Goal: Transaction & Acquisition: Purchase product/service

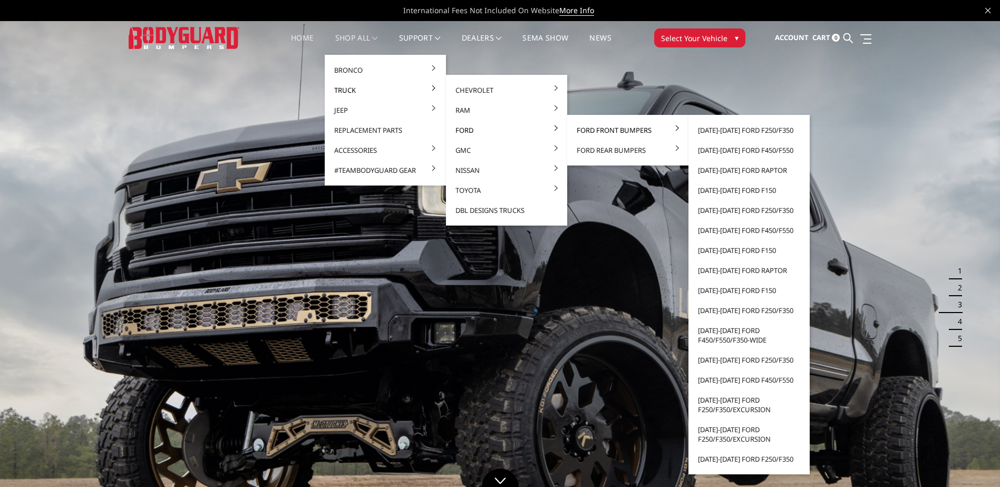
click at [581, 126] on link "Ford Front Bumpers" at bounding box center [627, 130] width 113 height 20
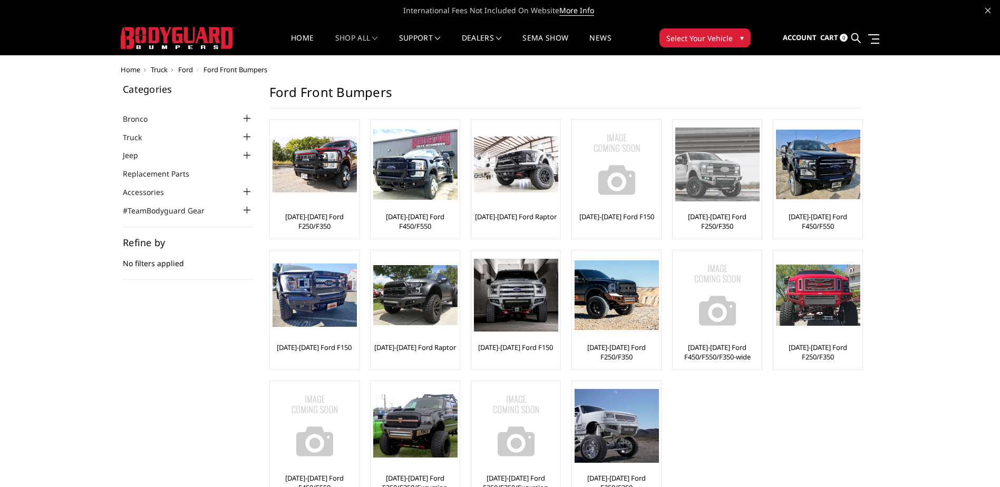
click at [729, 177] on img at bounding box center [717, 164] width 84 height 73
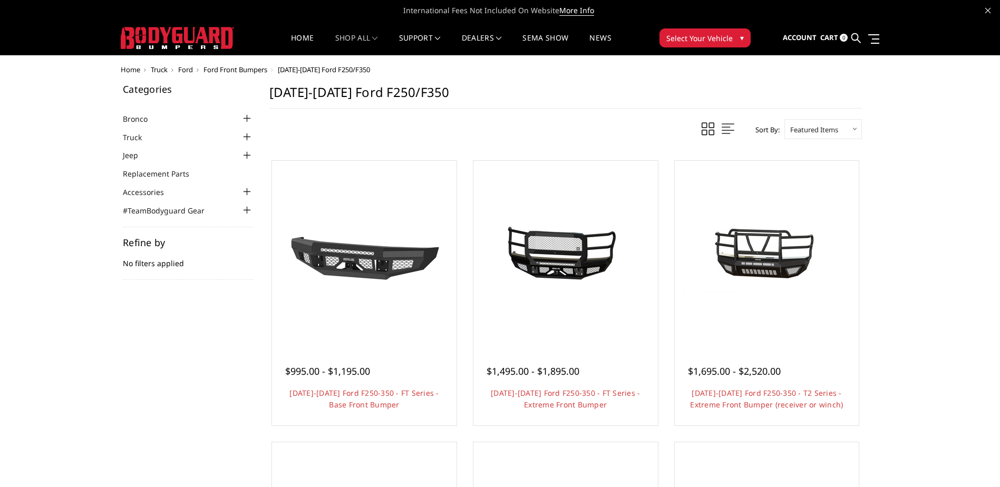
scroll to position [53, 0]
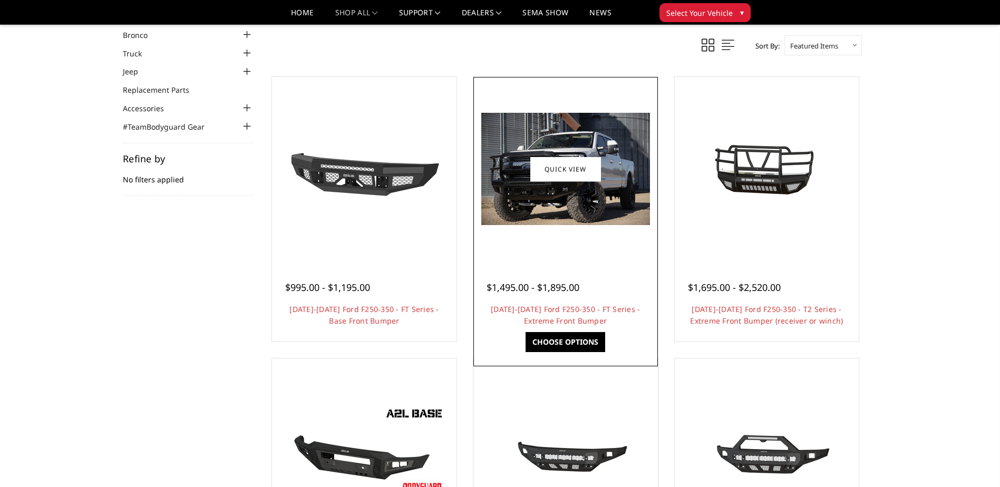
click at [581, 253] on div at bounding box center [565, 169] width 179 height 179
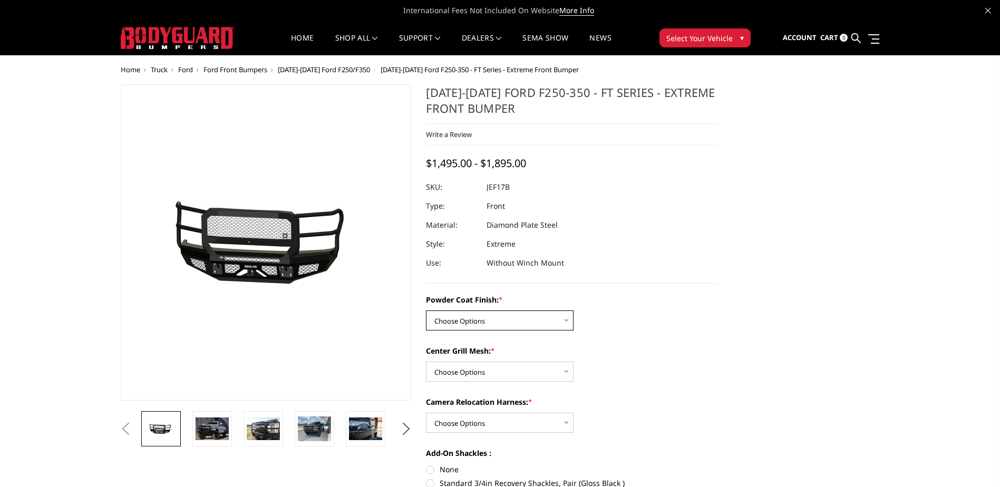
click at [509, 323] on select "Choose Options Bare Metal Gloss Black Powder Coat Textured Black Powder Coat" at bounding box center [500, 320] width 148 height 20
select select "3222"
click at [426, 310] on select "Choose Options Bare Metal Gloss Black Powder Coat Textured Black Powder Coat" at bounding box center [500, 320] width 148 height 20
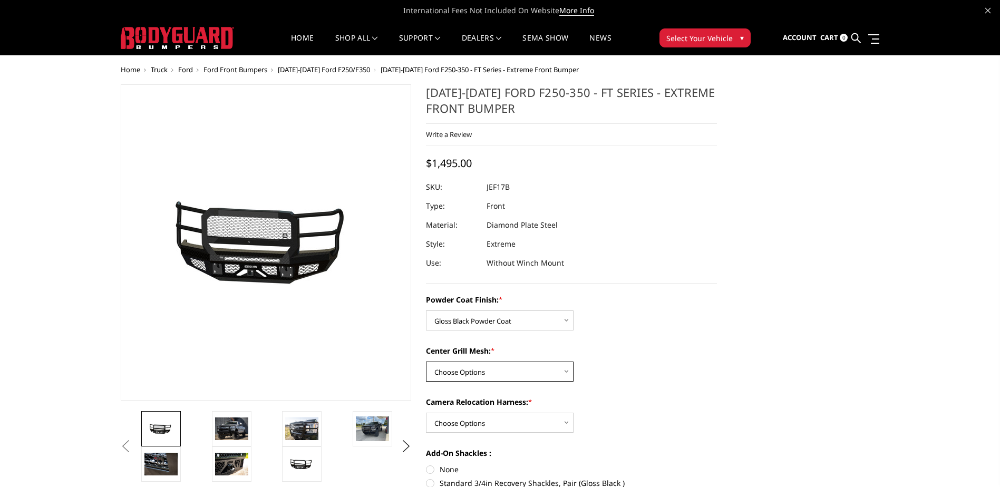
click at [507, 377] on select "Choose Options WITH Expanded Metal in Center Grill WITHOUT Expanded Metal in Ce…" at bounding box center [500, 372] width 148 height 20
select select "3224"
click at [426, 362] on select "Choose Options WITH Expanded Metal in Center Grill WITHOUT Expanded Metal in Ce…" at bounding box center [500, 372] width 148 height 20
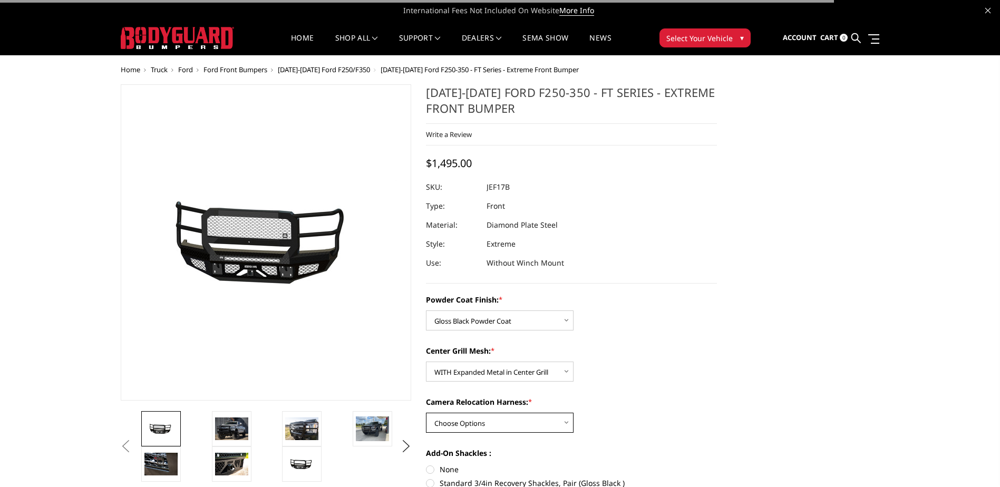
click at [520, 424] on select "Choose Options WITH Camera Relocation Harness WITHOUT Camera Relocation Harness" at bounding box center [500, 423] width 148 height 20
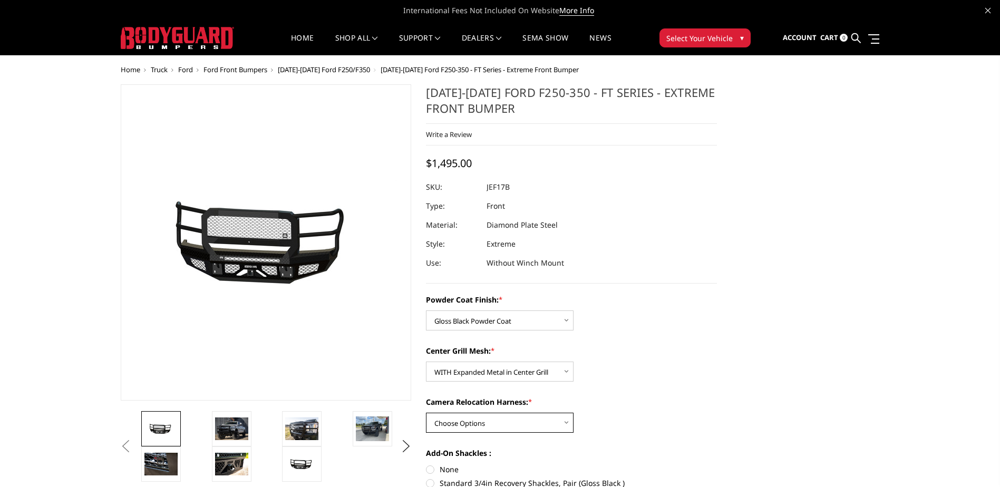
select select "3226"
click at [426, 413] on select "Choose Options WITH Camera Relocation Harness WITHOUT Camera Relocation Harness" at bounding box center [500, 423] width 148 height 20
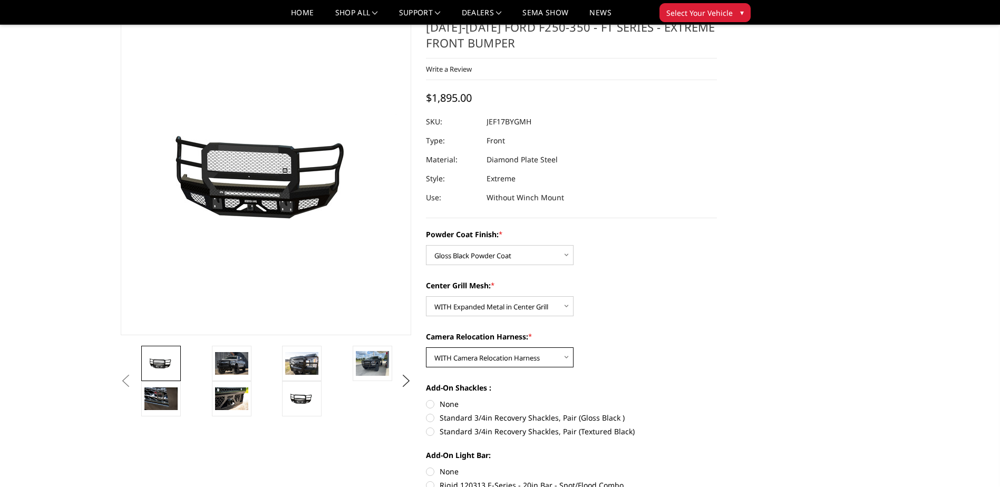
scroll to position [53, 0]
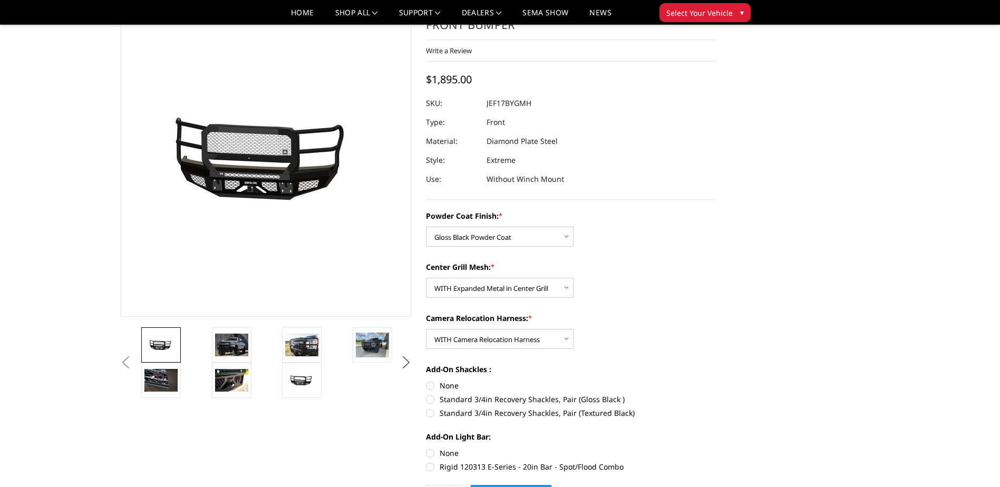
click at [405, 364] on button "Next" at bounding box center [406, 363] width 16 height 16
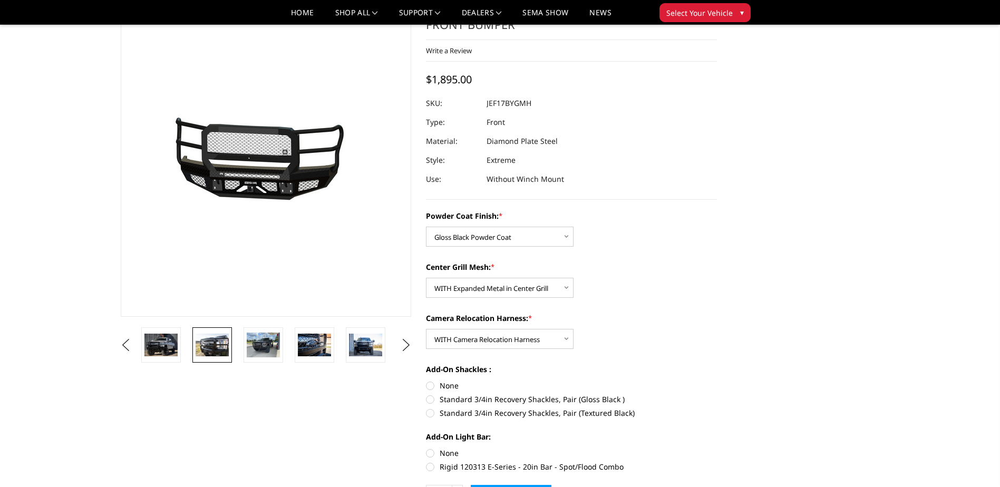
click at [206, 336] on img at bounding box center [212, 345] width 33 height 22
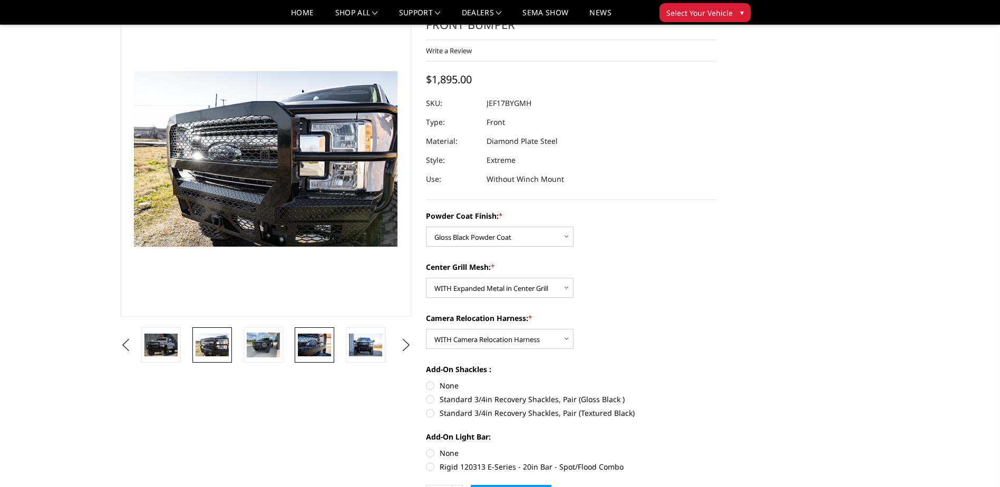
click at [318, 340] on img at bounding box center [314, 345] width 33 height 22
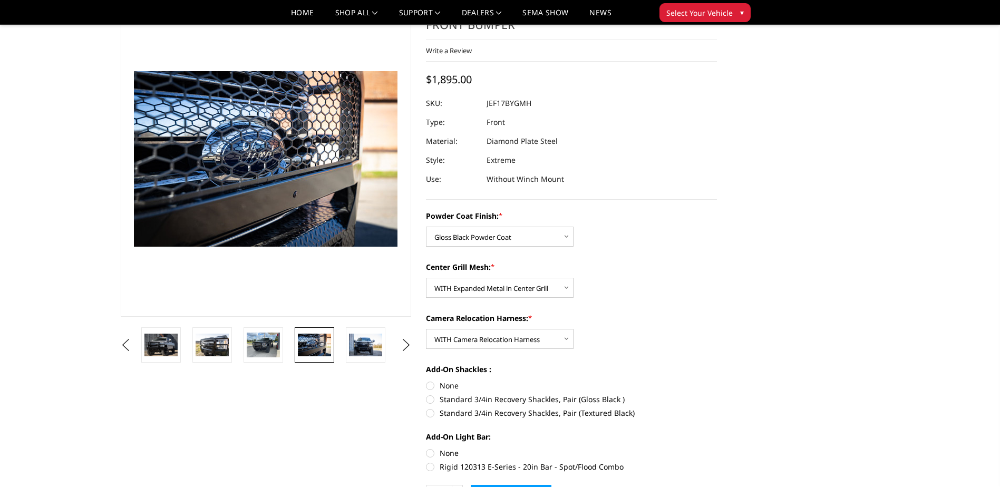
click at [388, 343] on li at bounding box center [369, 344] width 51 height 35
click at [379, 343] on img at bounding box center [365, 345] width 33 height 22
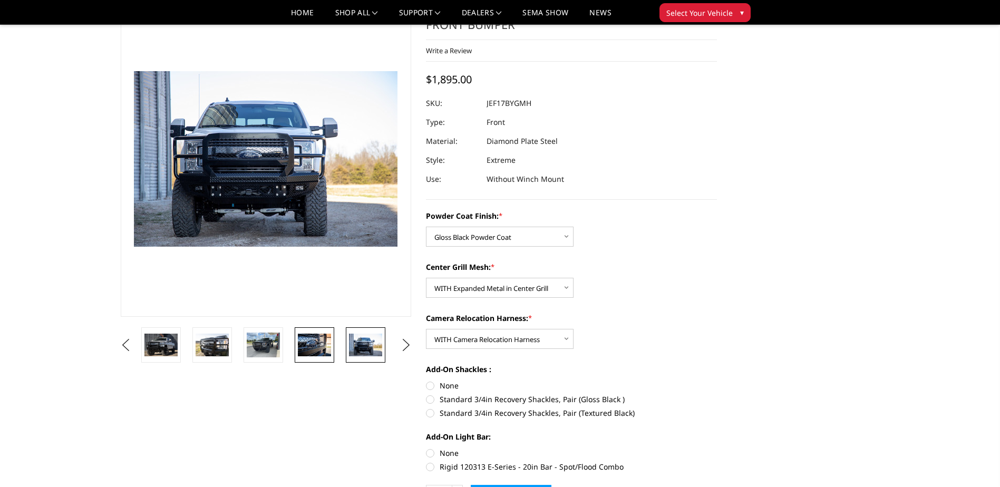
click at [319, 347] on img at bounding box center [314, 345] width 33 height 22
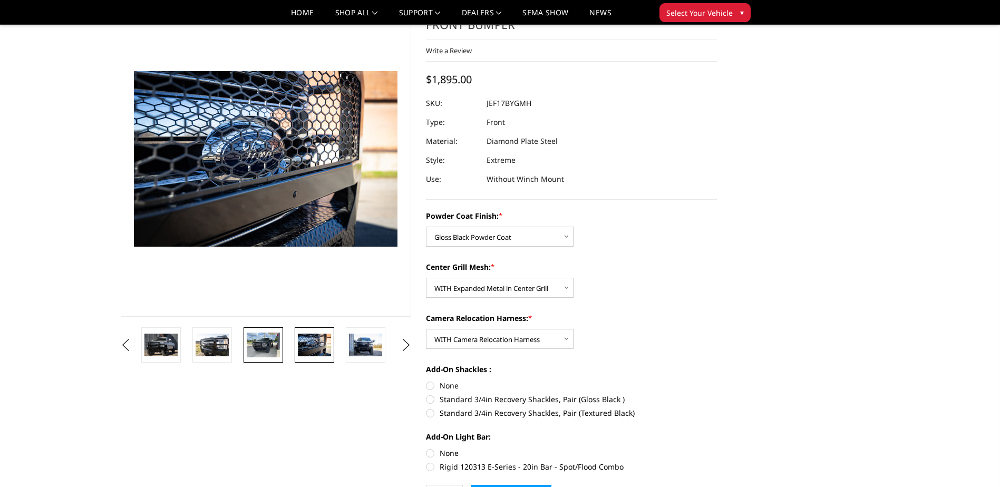
click at [268, 340] on img at bounding box center [263, 345] width 33 height 25
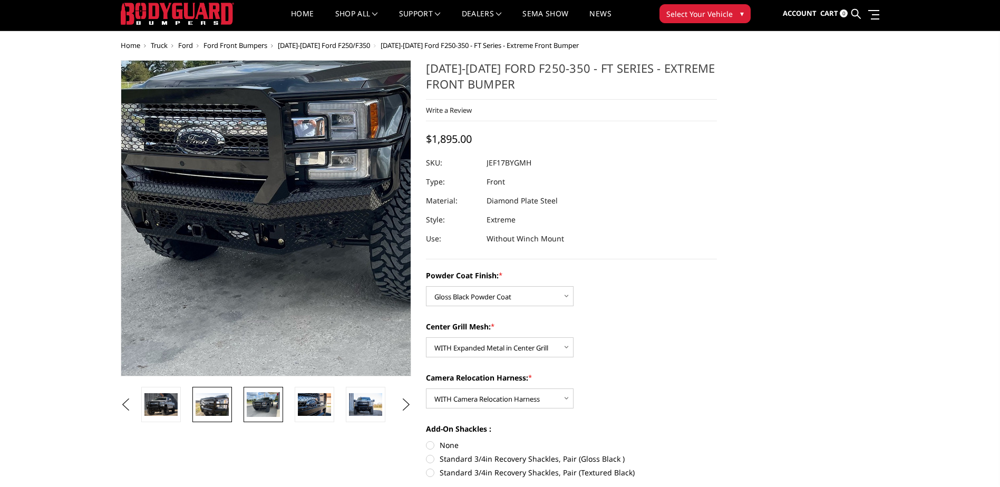
scroll to position [0, 0]
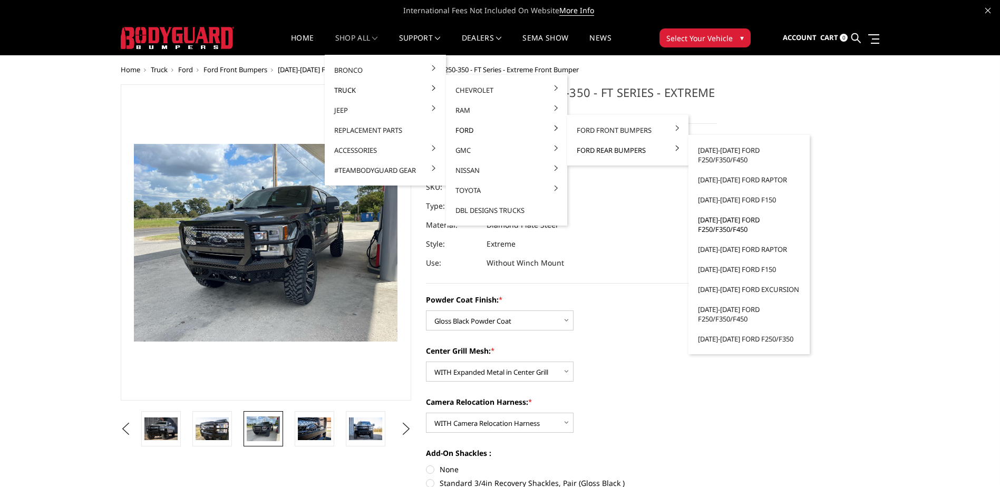
click at [725, 221] on link "[DATE]-[DATE] Ford F250/F350/F450" at bounding box center [749, 225] width 113 height 30
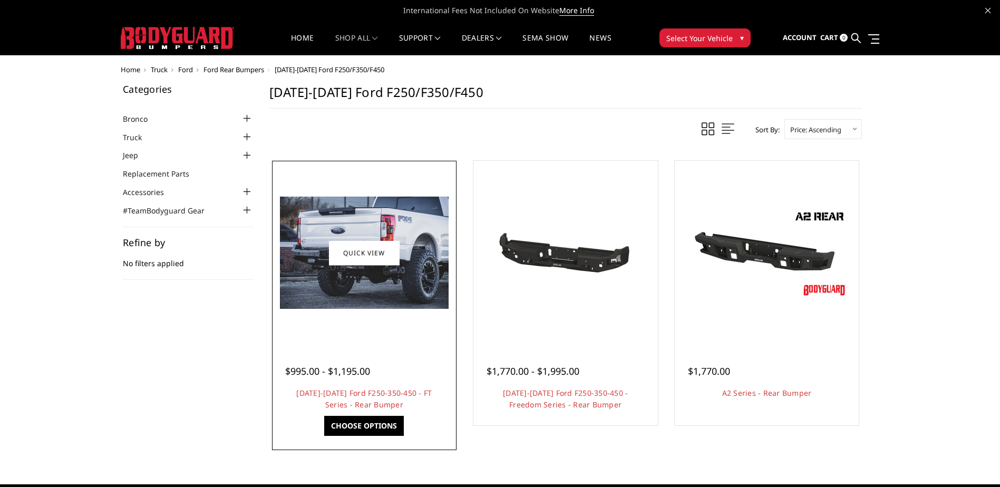
click at [318, 335] on div at bounding box center [364, 252] width 179 height 179
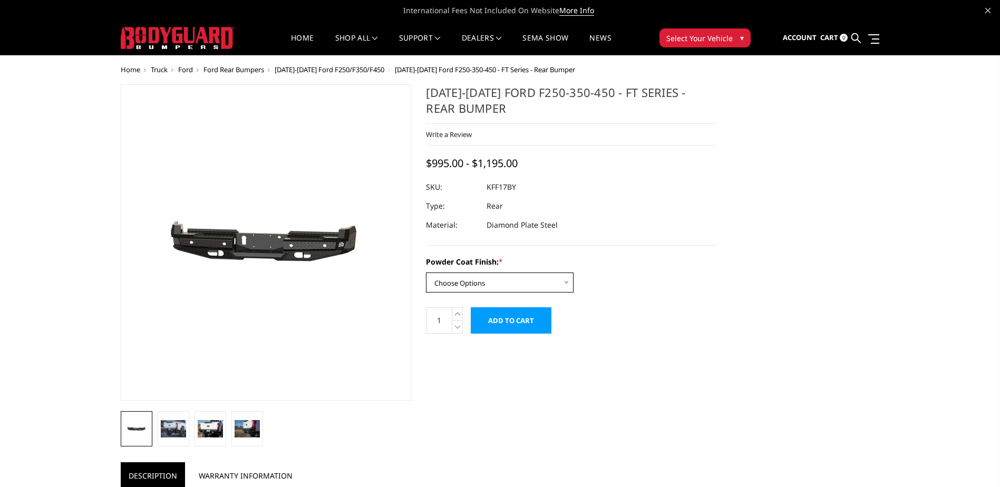
click at [554, 291] on select "Choose Options Bare Metal Gloss Black Powder Coat Textured Black Powder Coat" at bounding box center [500, 282] width 148 height 20
click at [426, 272] on select "Choose Options Bare Metal Gloss Black Powder Coat Textured Black Powder Coat" at bounding box center [500, 282] width 148 height 20
click at [531, 285] on select "Choose Options Bare Metal Gloss Black Powder Coat Textured Black Powder Coat" at bounding box center [500, 282] width 148 height 20
click at [426, 272] on select "Choose Options Bare Metal Gloss Black Powder Coat Textured Black Powder Coat" at bounding box center [500, 282] width 148 height 20
click at [512, 280] on select "Choose Options Bare Metal Gloss Black Powder Coat Textured Black Powder Coat" at bounding box center [500, 282] width 148 height 20
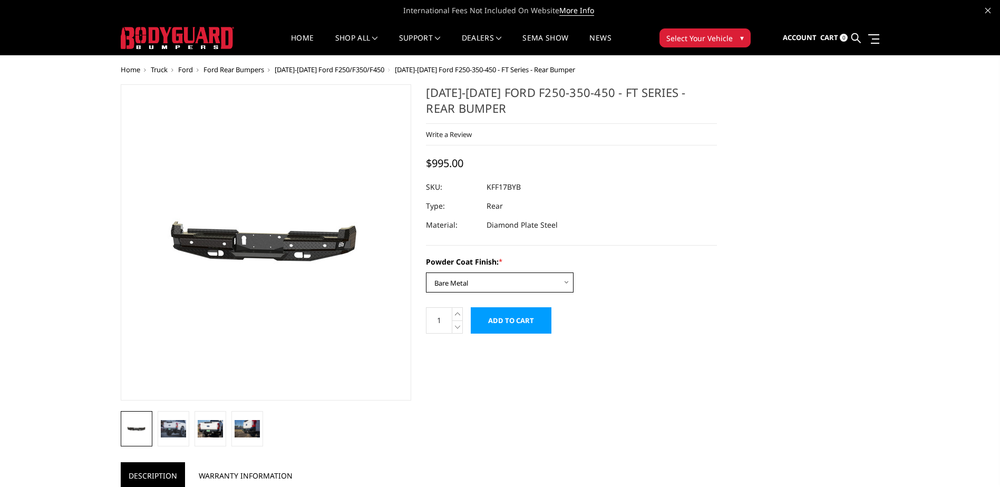
select select "3409"
click at [426, 272] on select "Choose Options Bare Metal Gloss Black Powder Coat Textured Black Powder Coat" at bounding box center [500, 282] width 148 height 20
click at [169, 427] on img at bounding box center [173, 428] width 25 height 17
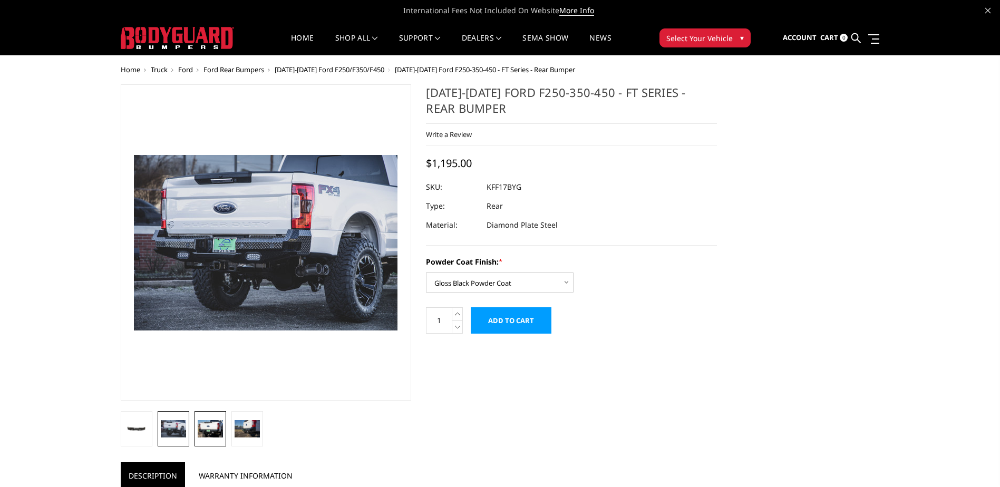
click at [202, 425] on img at bounding box center [210, 428] width 25 height 17
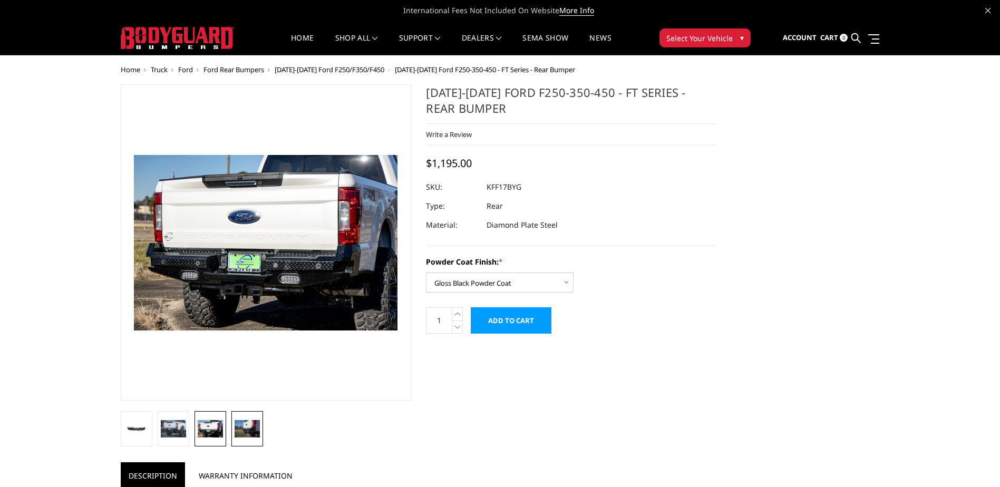
click at [237, 426] on img at bounding box center [247, 428] width 25 height 17
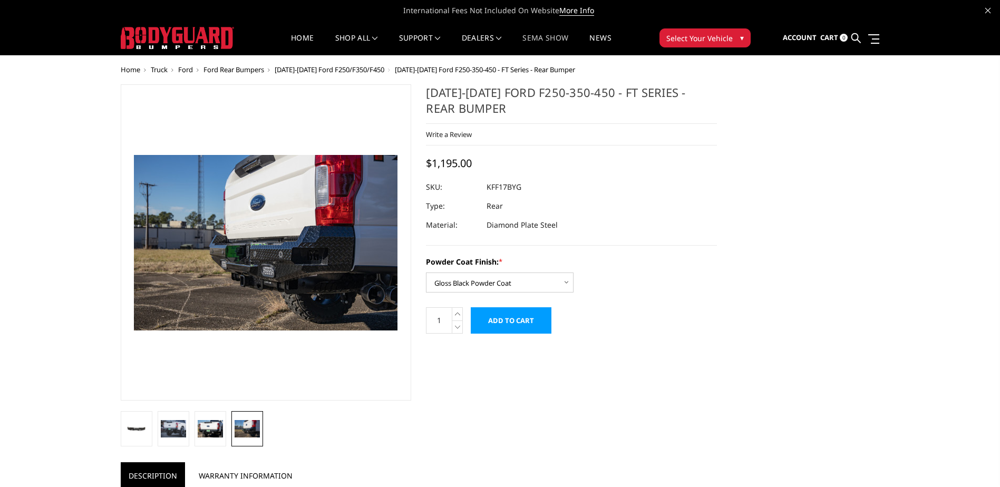
click at [548, 37] on link "SEMA Show" at bounding box center [545, 44] width 46 height 21
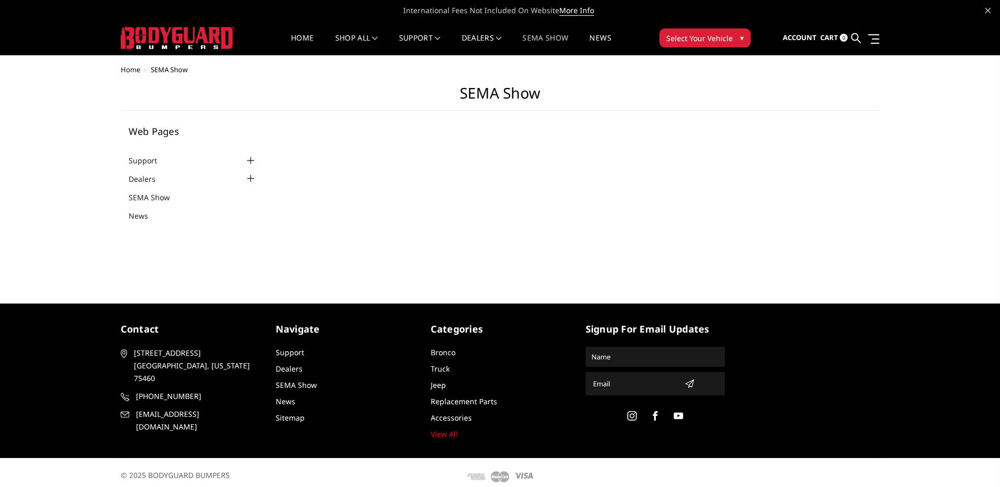
select select "US"
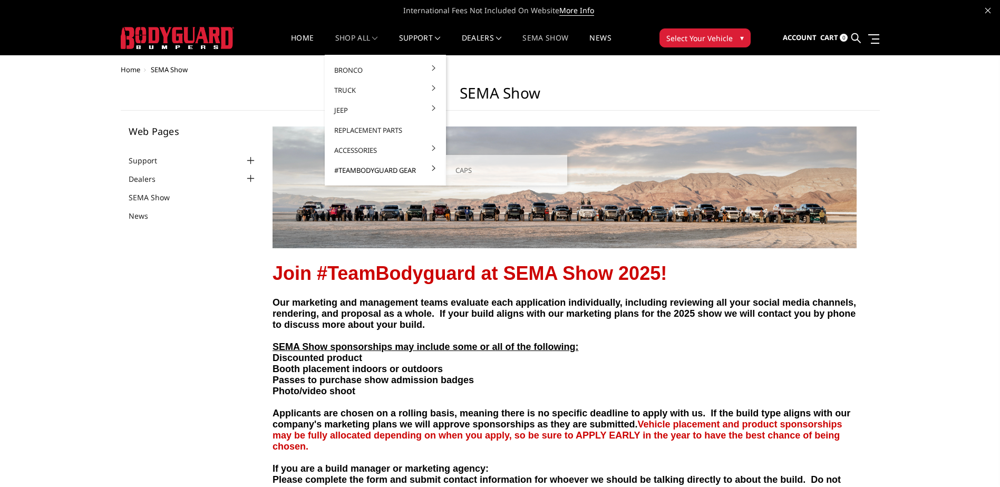
click at [376, 169] on link "#TeamBodyguard Gear" at bounding box center [385, 170] width 113 height 20
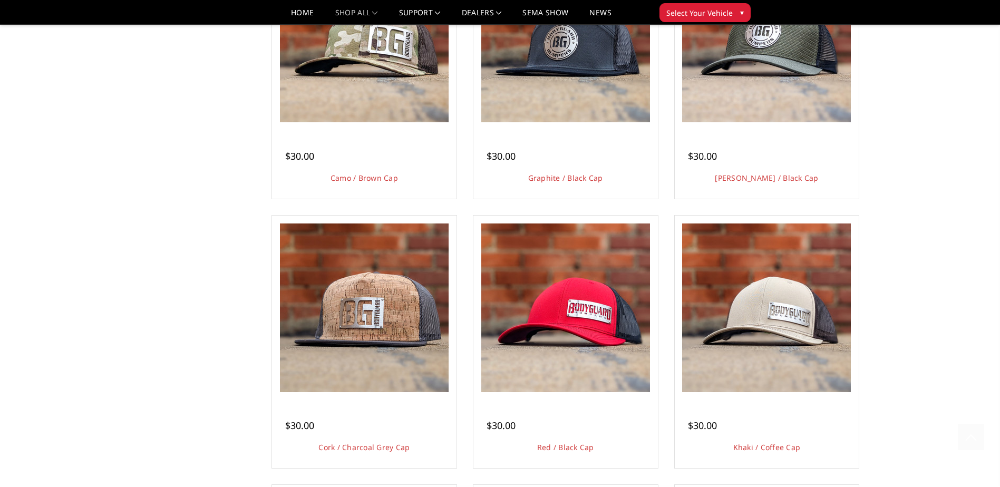
scroll to position [158, 0]
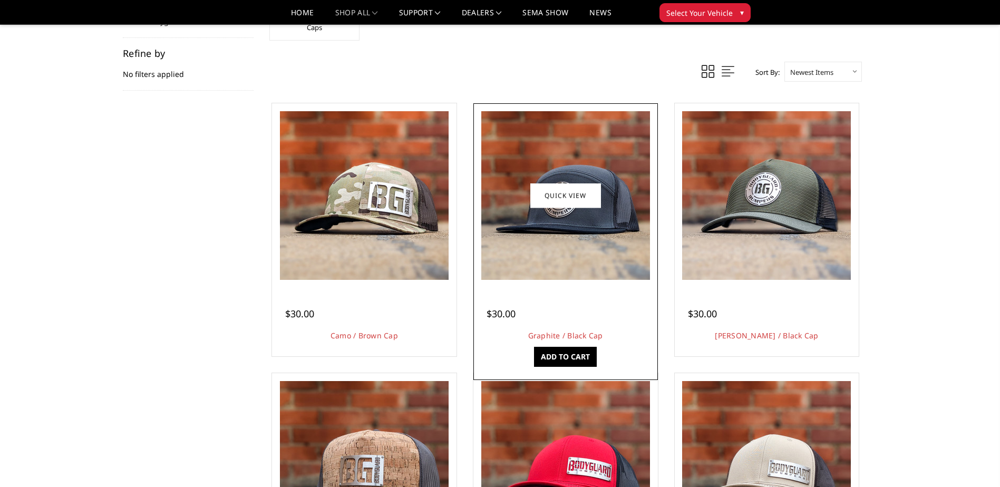
click at [573, 279] on img at bounding box center [565, 195] width 169 height 169
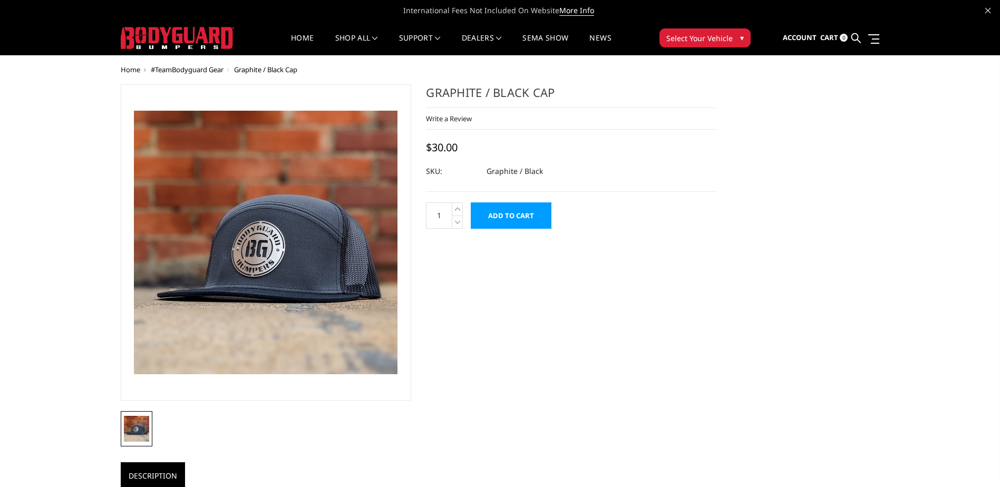
click at [261, 247] on img at bounding box center [272, 238] width 675 height 675
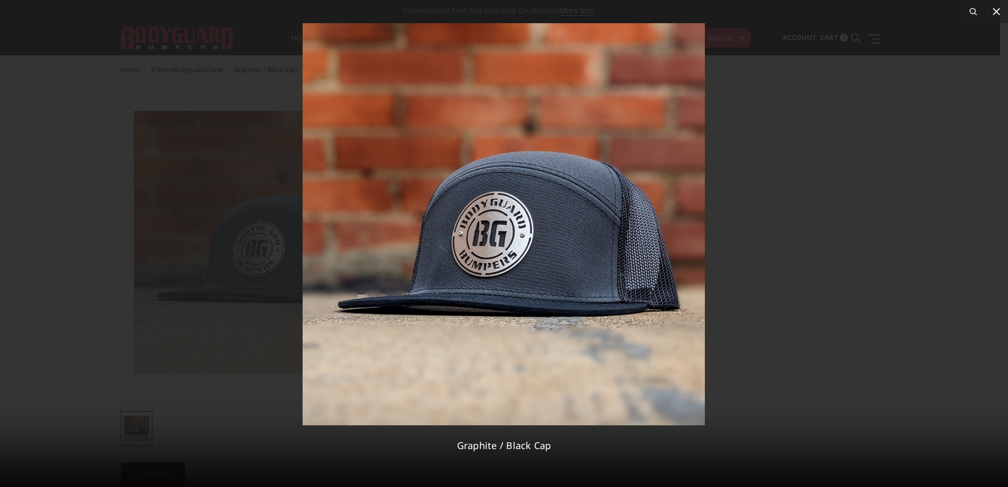
click at [994, 12] on icon at bounding box center [996, 11] width 13 height 13
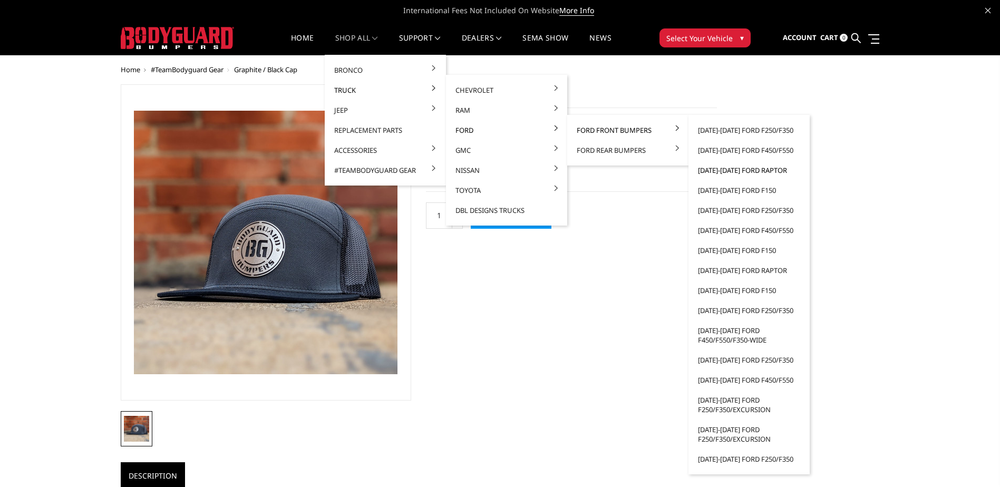
click at [724, 169] on link "[DATE]-[DATE] Ford Raptor" at bounding box center [749, 170] width 113 height 20
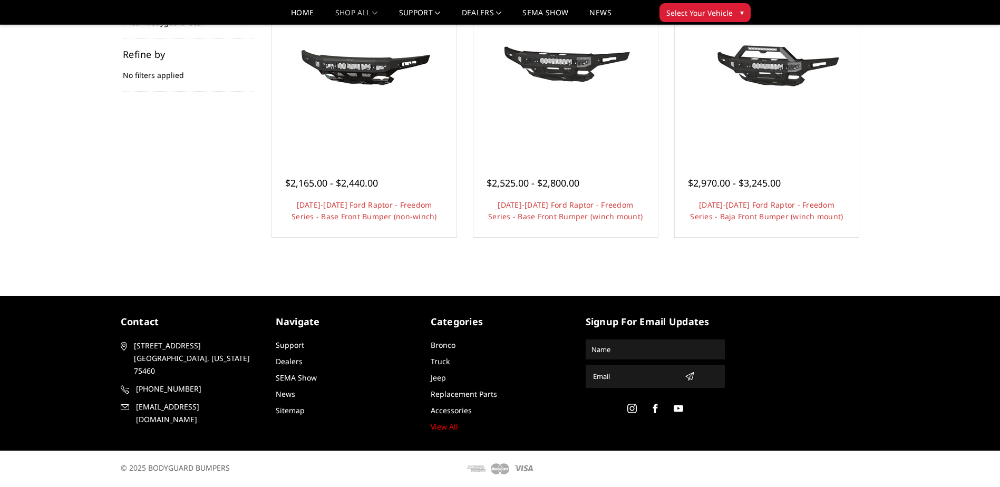
scroll to position [104, 0]
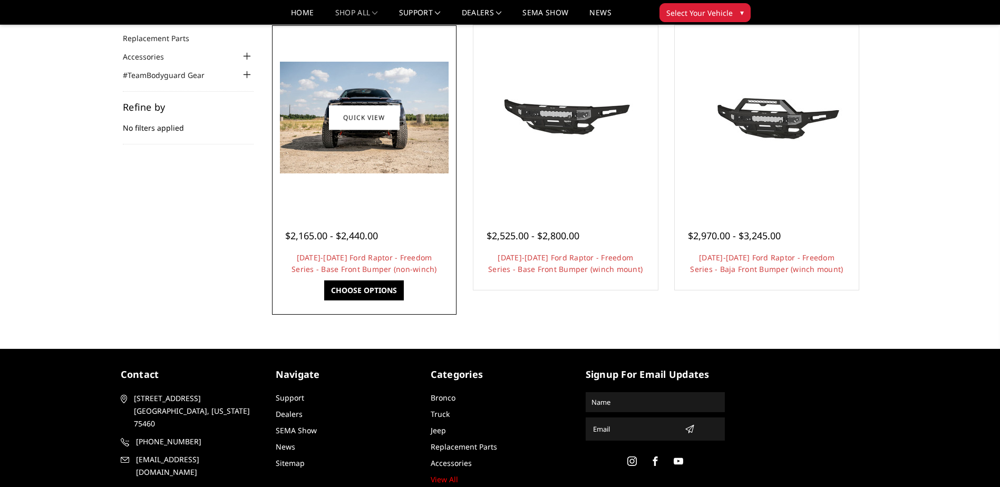
click at [407, 124] on img at bounding box center [364, 118] width 169 height 112
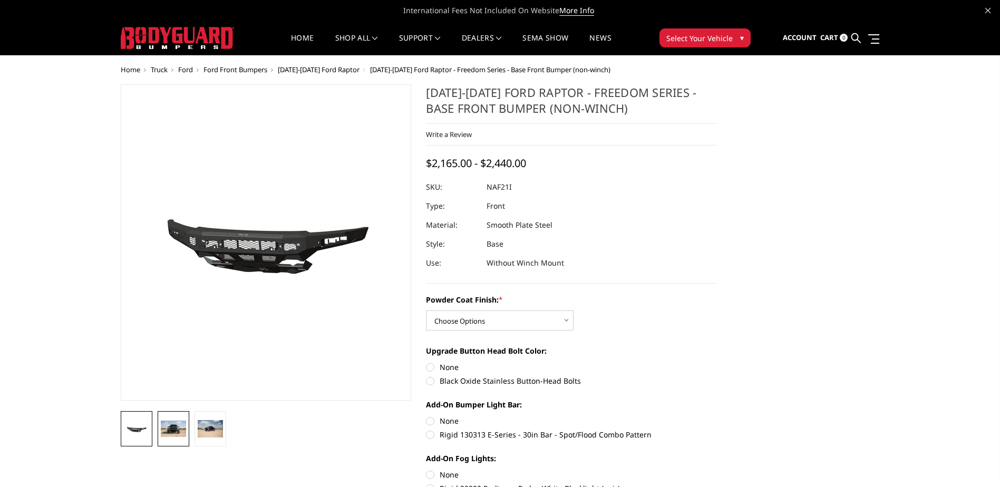
click at [182, 441] on link at bounding box center [174, 428] width 32 height 35
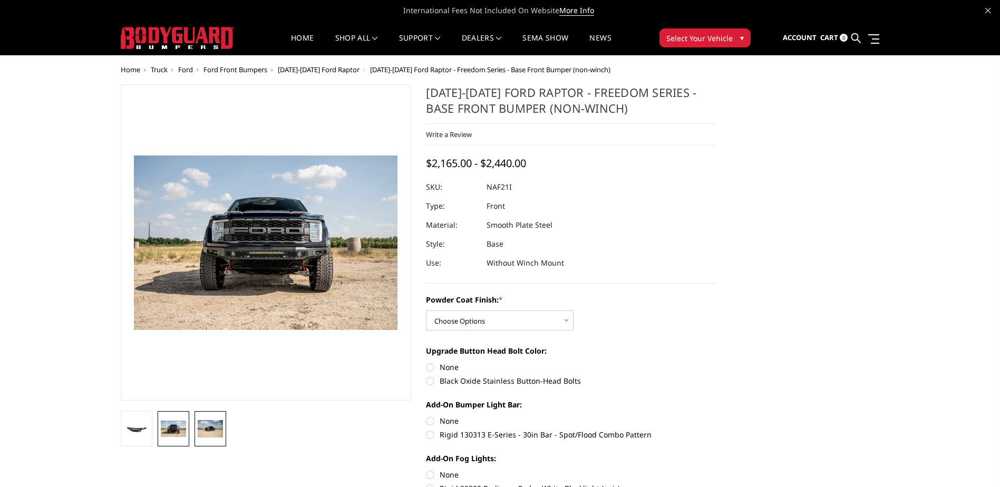
click at [199, 426] on img at bounding box center [210, 428] width 25 height 17
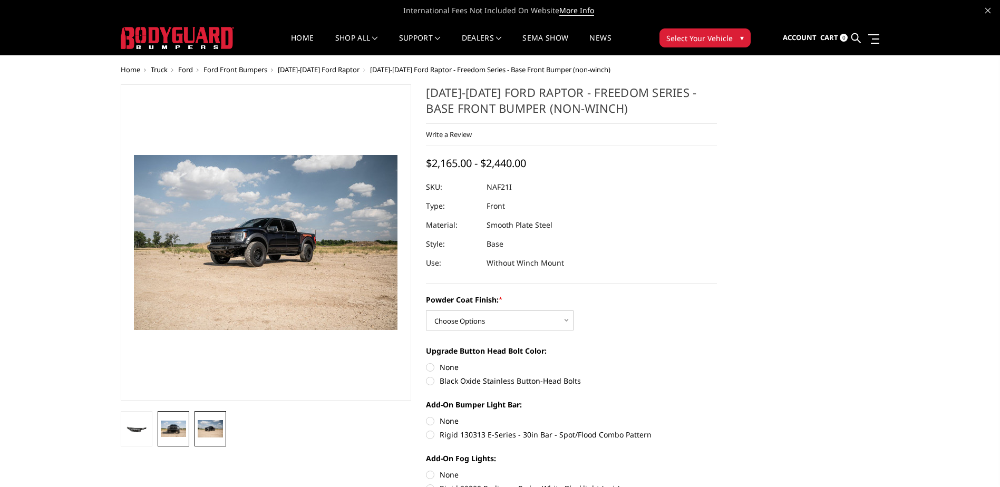
click at [174, 427] on img at bounding box center [173, 429] width 25 height 17
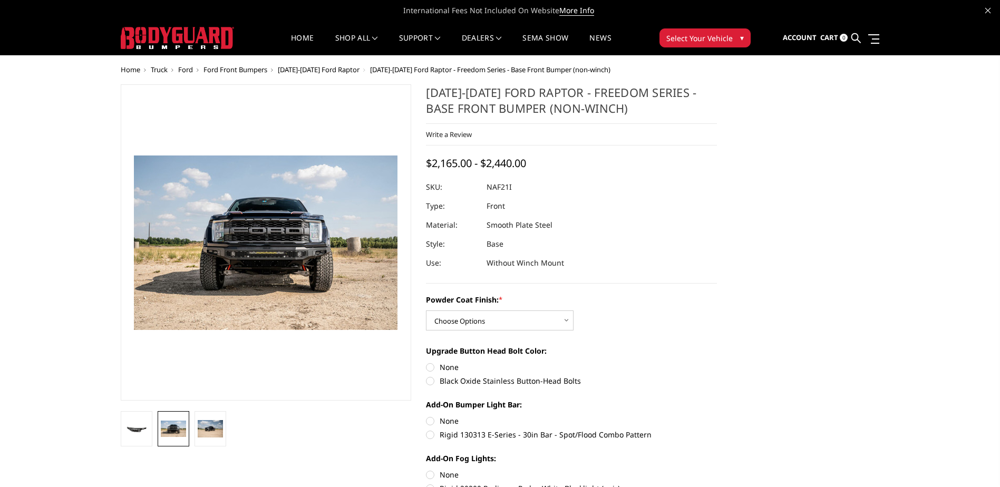
click at [523, 335] on div "Powder Coat Finish: * Choose Options Bare Metal Texture Black Powder Coat Upgra…" at bounding box center [571, 399] width 291 height 211
click at [530, 313] on select "Choose Options Bare Metal Texture Black Powder Coat" at bounding box center [500, 320] width 148 height 20
select select "2768"
click at [426, 310] on select "Choose Options Bare Metal Texture Black Powder Coat" at bounding box center [500, 320] width 148 height 20
click at [433, 381] on label "Black Oxide Stainless Button-Head Bolts" at bounding box center [571, 380] width 291 height 11
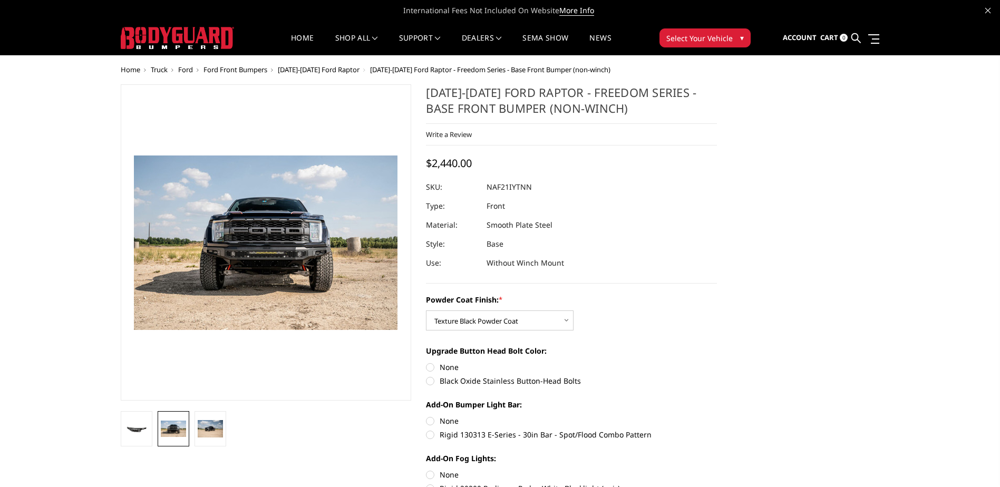
click at [717, 362] on input "Black Oxide Stainless Button-Head Bolts" at bounding box center [717, 362] width 1 height 1
radio input "true"
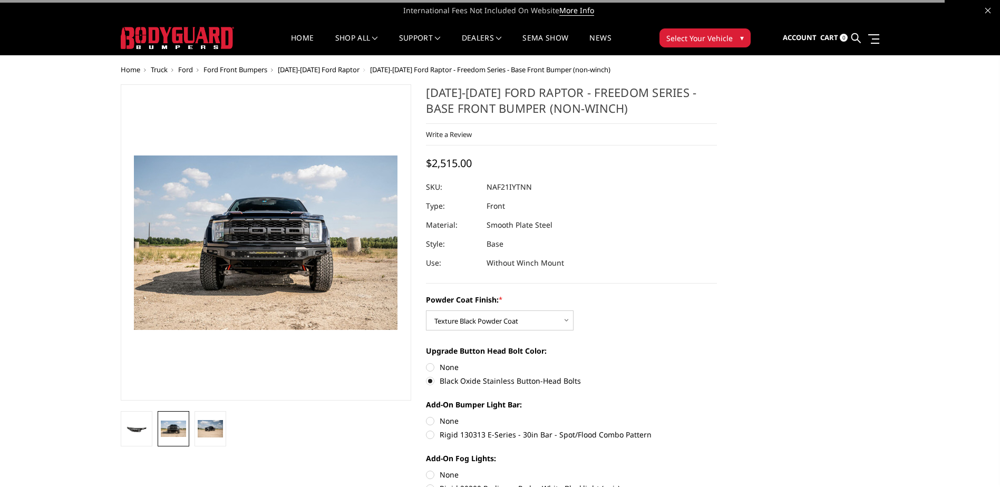
click at [431, 434] on label "Rigid 130313 E-Series - 30in Bar - Spot/Flood Combo Pattern" at bounding box center [571, 434] width 291 height 11
click at [717, 416] on input "Rigid 130313 E-Series - 30in Bar - Spot/Flood Combo Pattern" at bounding box center [717, 415] width 1 height 1
radio input "true"
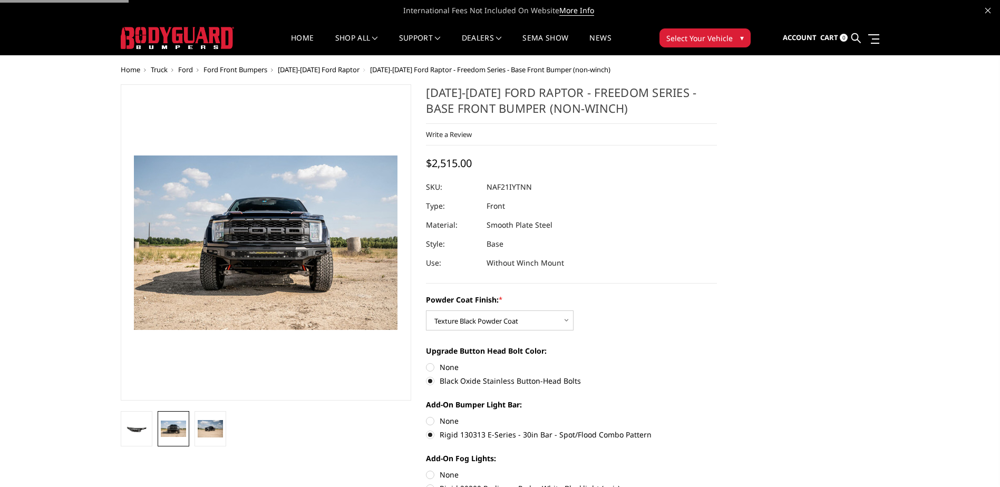
scroll to position [53, 0]
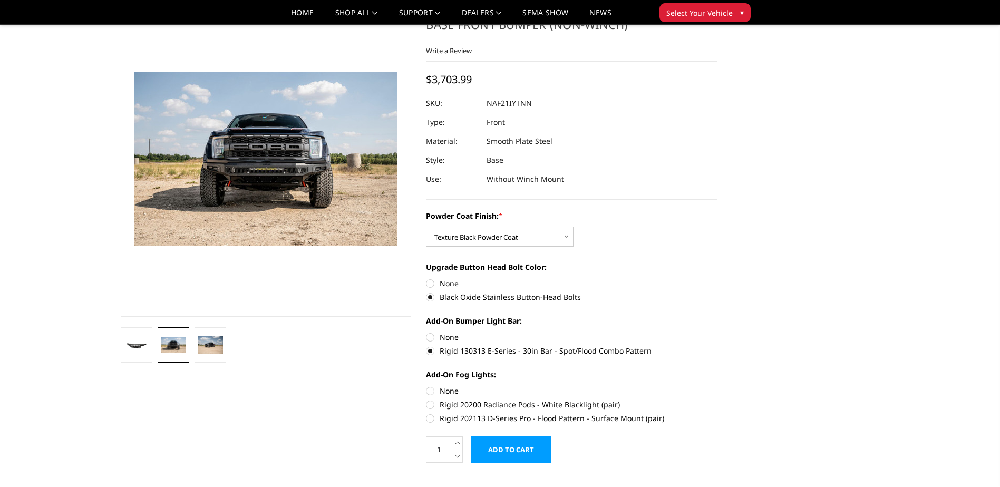
click at [432, 416] on label "Rigid 202113 D-Series Pro - Flood Pattern - Surface Mount (pair)" at bounding box center [571, 418] width 291 height 11
click at [717, 399] on input "Rigid 202113 D-Series Pro - Flood Pattern - Surface Mount (pair)" at bounding box center [717, 399] width 1 height 1
radio input "true"
click at [432, 402] on label "Rigid 20200 Radiance Pods - White Blacklight (pair)" at bounding box center [571, 404] width 291 height 11
click at [717, 386] on input "Rigid 20200 Radiance Pods - White Blacklight (pair)" at bounding box center [717, 385] width 1 height 1
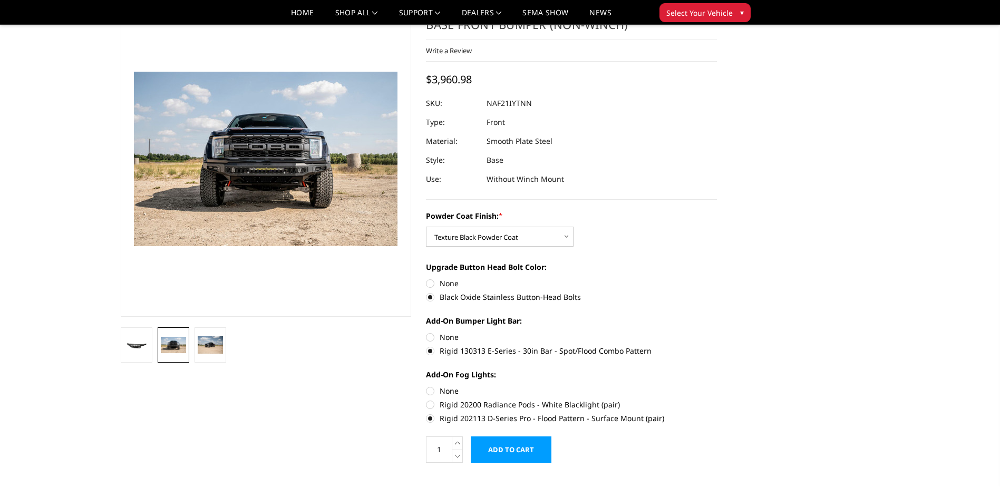
radio input "true"
click at [432, 418] on label "Rigid 202113 D-Series Pro - Flood Pattern - Surface Mount (pair)" at bounding box center [571, 418] width 291 height 11
click at [717, 399] on input "Rigid 202113 D-Series Pro - Flood Pattern - Surface Mount (pair)" at bounding box center [717, 399] width 1 height 1
radio input "true"
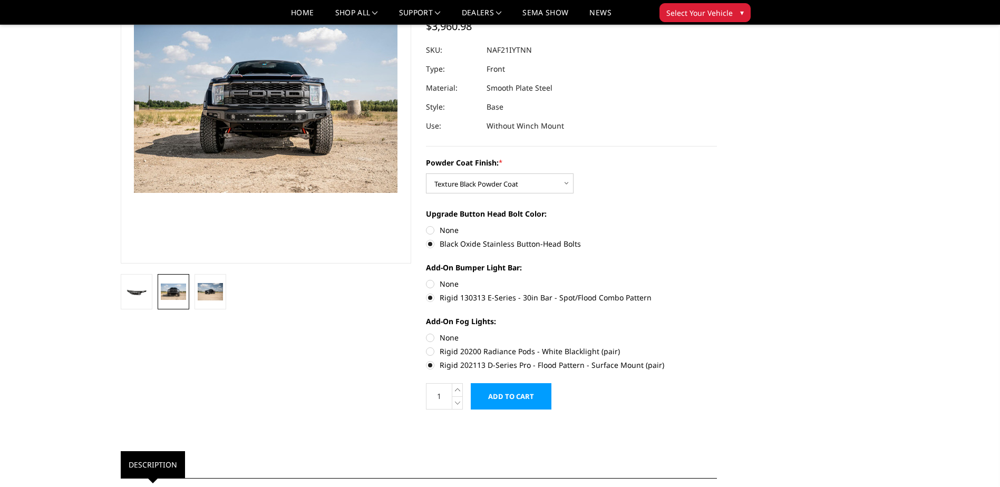
scroll to position [105, 0]
click at [432, 349] on label "Rigid 20200 Radiance Pods - White Blacklight (pair)" at bounding box center [571, 351] width 291 height 11
click at [717, 333] on input "Rigid 20200 Radiance Pods - White Blacklight (pair)" at bounding box center [717, 333] width 1 height 1
radio input "true"
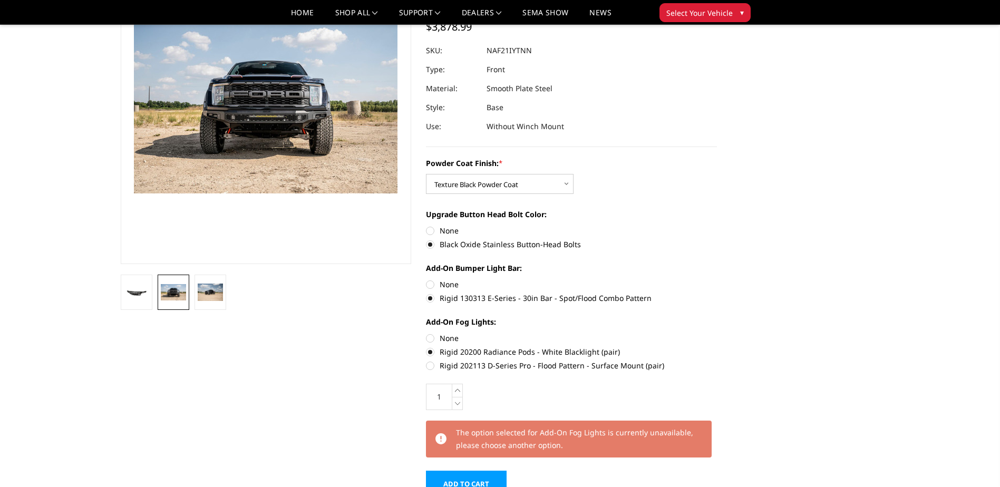
click at [432, 365] on label "Rigid 202113 D-Series Pro - Flood Pattern - Surface Mount (pair)" at bounding box center [571, 365] width 291 height 11
click at [717, 347] on input "Rigid 202113 D-Series Pro - Flood Pattern - Surface Mount (pair)" at bounding box center [717, 346] width 1 height 1
radio input "true"
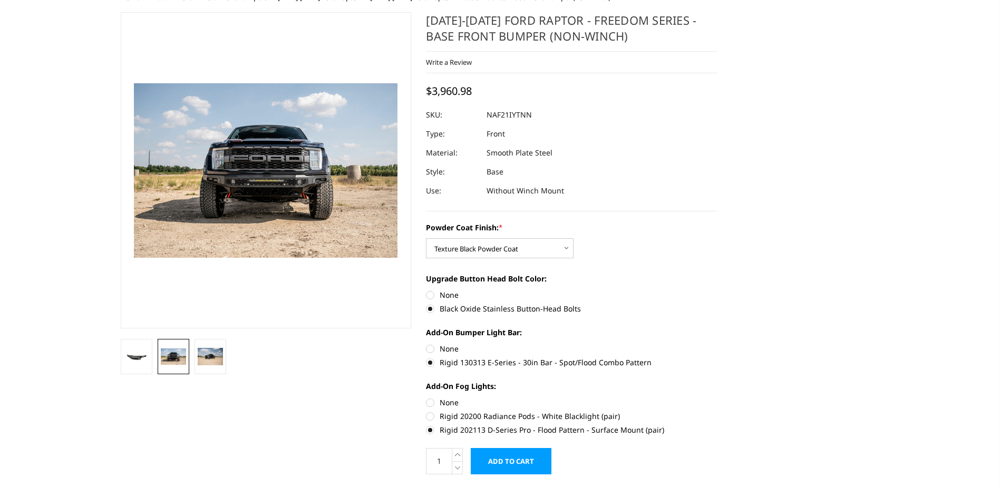
scroll to position [0, 0]
